Goal: Task Accomplishment & Management: Use online tool/utility

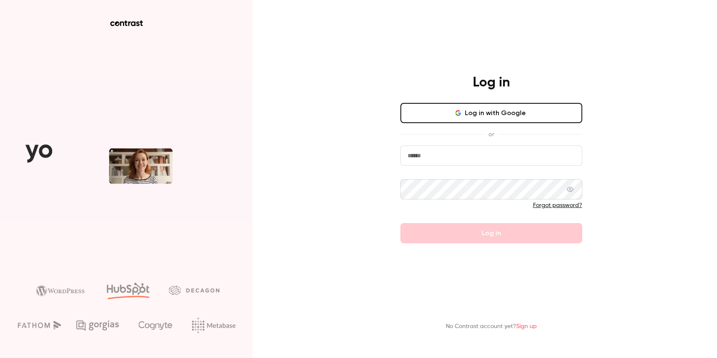
click at [504, 111] on button "Log in with Google" at bounding box center [492, 113] width 182 height 20
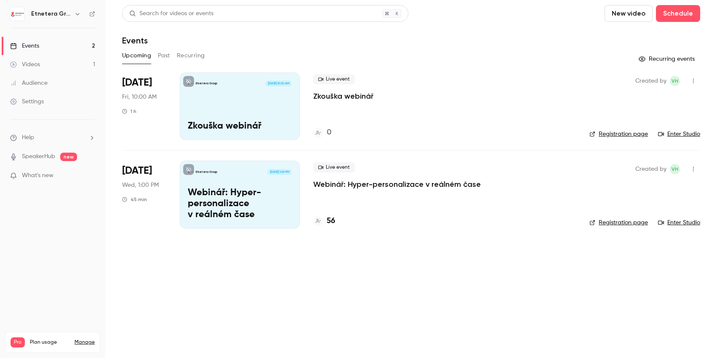
click at [237, 115] on div "Etnetera Group [DATE] 10:00 AM Zkouška webinář" at bounding box center [240, 105] width 120 height 67
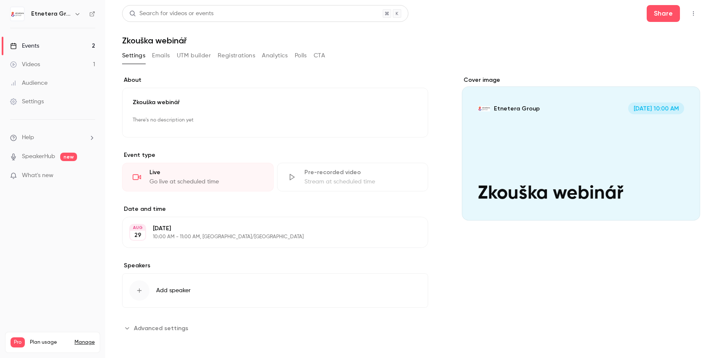
click at [198, 175] on div "Live" at bounding box center [207, 172] width 114 height 8
click at [663, 11] on button "Share" at bounding box center [663, 13] width 33 height 17
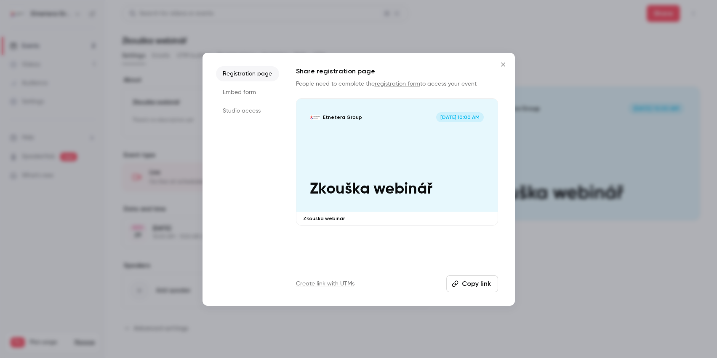
click at [500, 64] on icon "Close" at bounding box center [503, 64] width 10 height 7
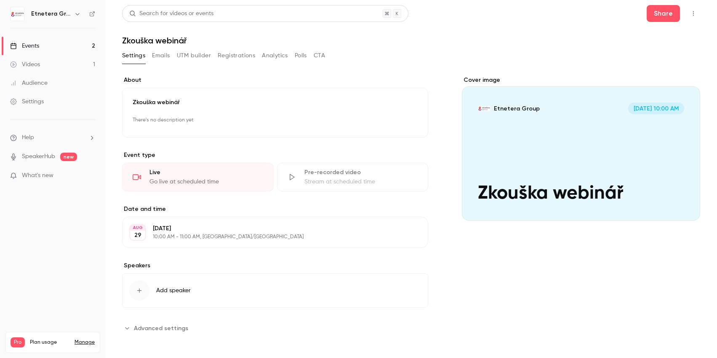
click at [695, 14] on icon "button" at bounding box center [693, 14] width 7 height 6
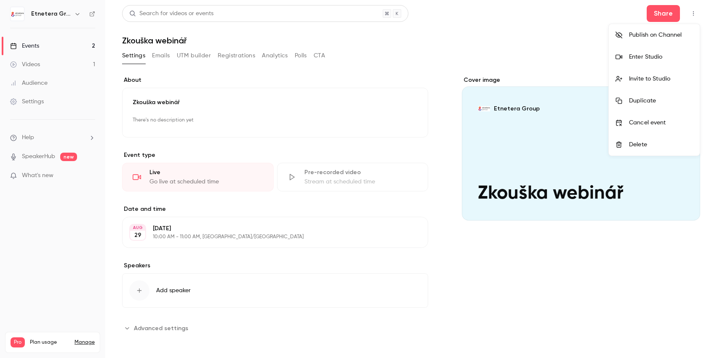
click at [656, 52] on li "Enter Studio" at bounding box center [654, 57] width 91 height 22
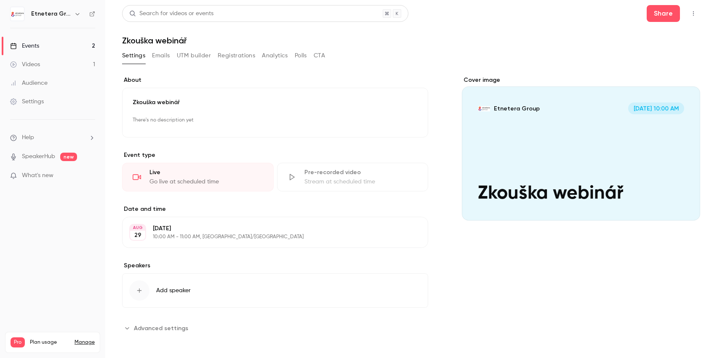
click at [698, 16] on button "button" at bounding box center [693, 13] width 13 height 13
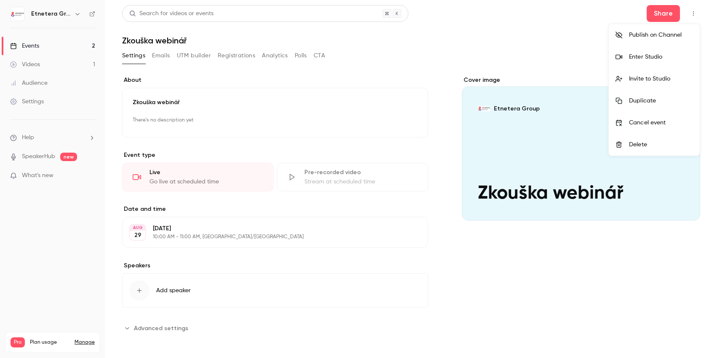
click at [663, 78] on div "Invite to Studio" at bounding box center [661, 79] width 64 height 8
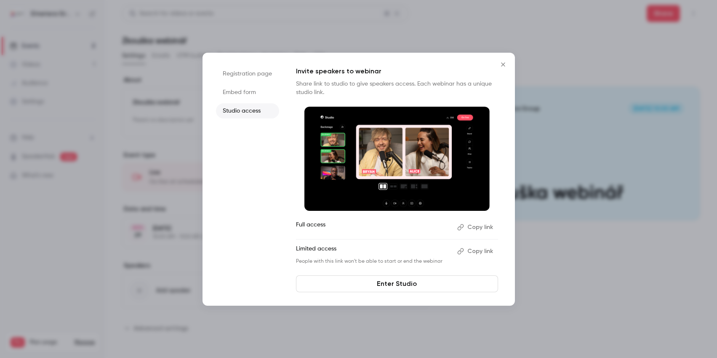
click at [504, 64] on icon "Close" at bounding box center [503, 64] width 10 height 7
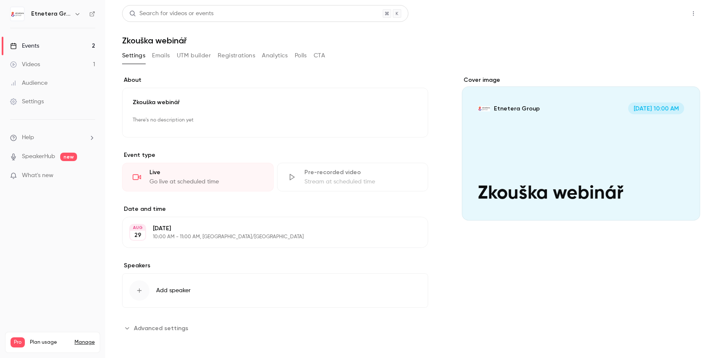
click at [669, 16] on button "Share" at bounding box center [663, 13] width 33 height 17
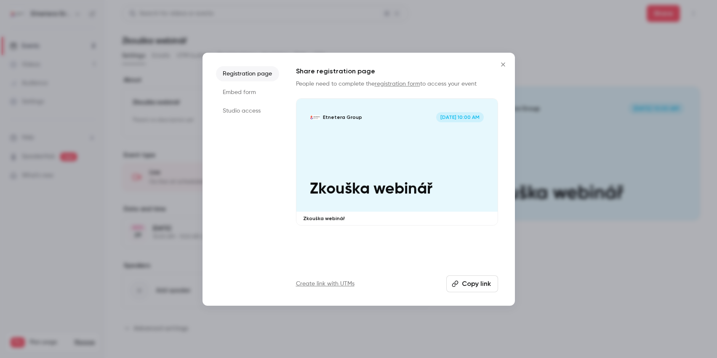
click at [491, 284] on button "Copy link" at bounding box center [473, 283] width 52 height 17
click at [505, 66] on icon "Close" at bounding box center [503, 64] width 10 height 7
